Goal: Task Accomplishment & Management: Use online tool/utility

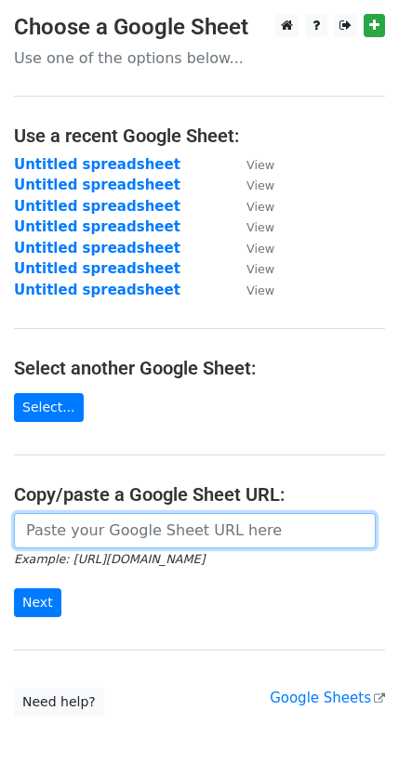
click at [39, 534] on input "url" at bounding box center [194, 530] width 361 height 35
paste input "[URL][DOMAIN_NAME]"
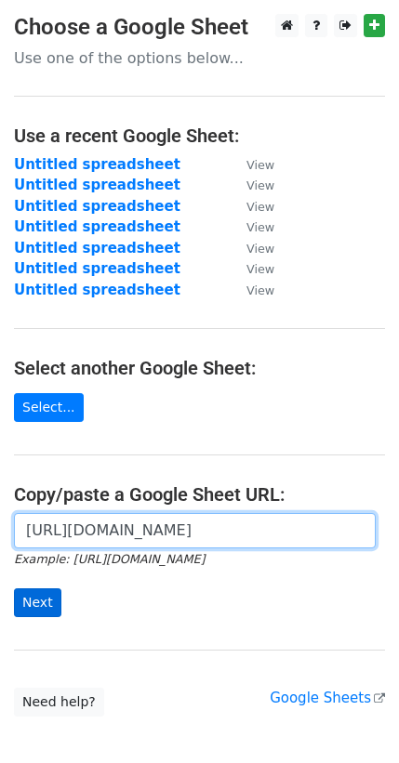
type input "[URL][DOMAIN_NAME]"
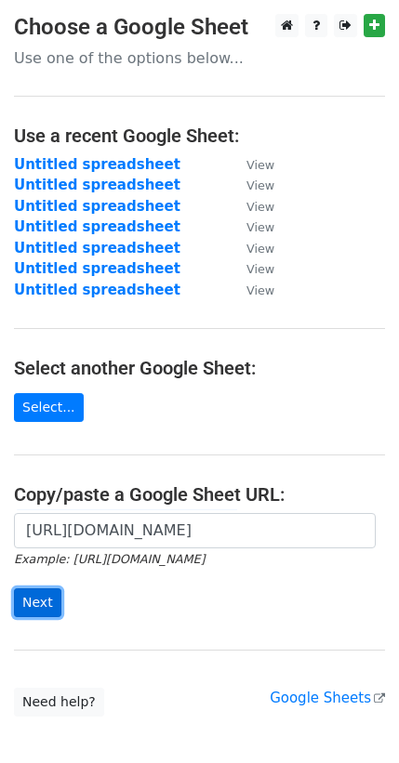
click at [24, 597] on input "Next" at bounding box center [37, 602] width 47 height 29
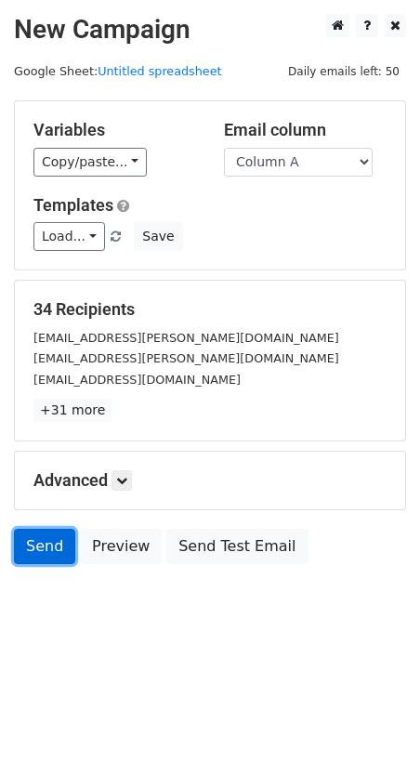
click at [29, 547] on link "Send" at bounding box center [44, 546] width 61 height 35
